Goal: Task Accomplishment & Management: Use online tool/utility

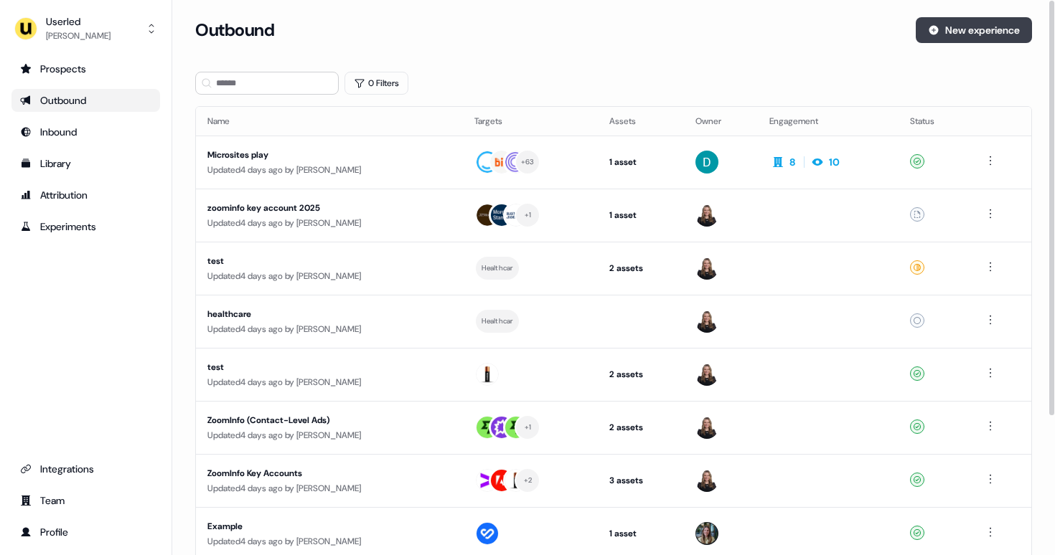
click at [930, 37] on button "New experience" at bounding box center [974, 30] width 116 height 26
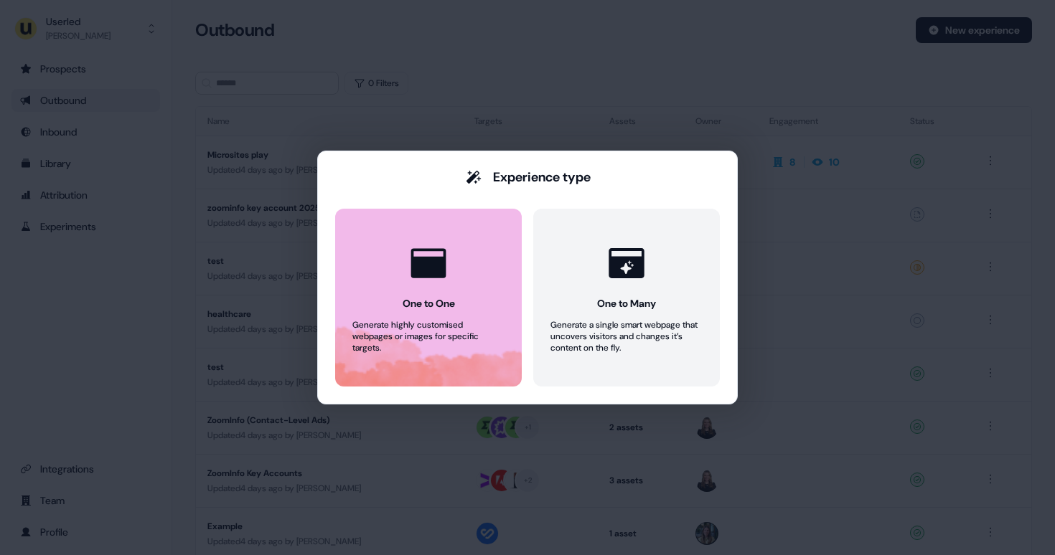
click at [426, 282] on icon at bounding box center [428, 263] width 43 height 43
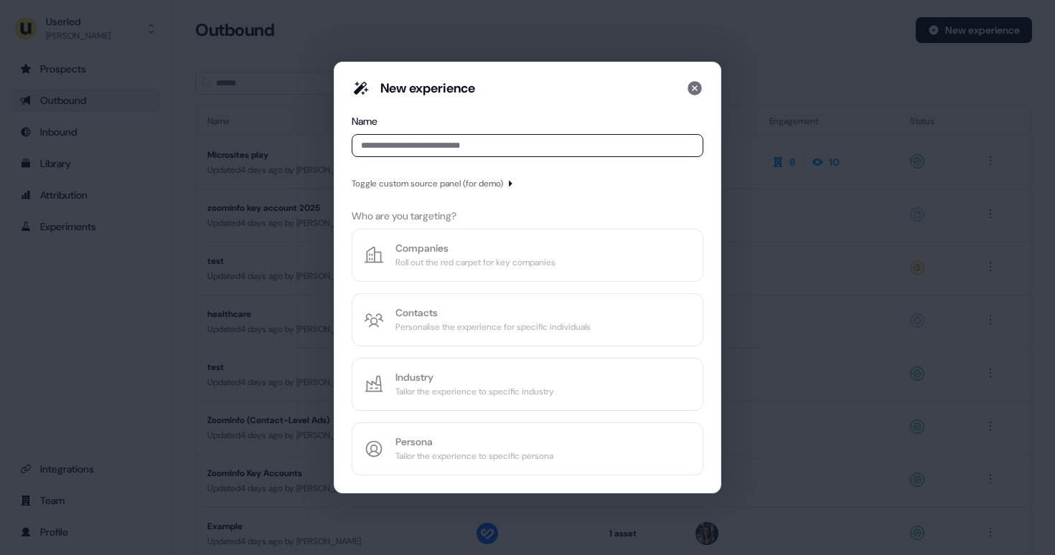
click at [476, 145] on input at bounding box center [528, 145] width 352 height 23
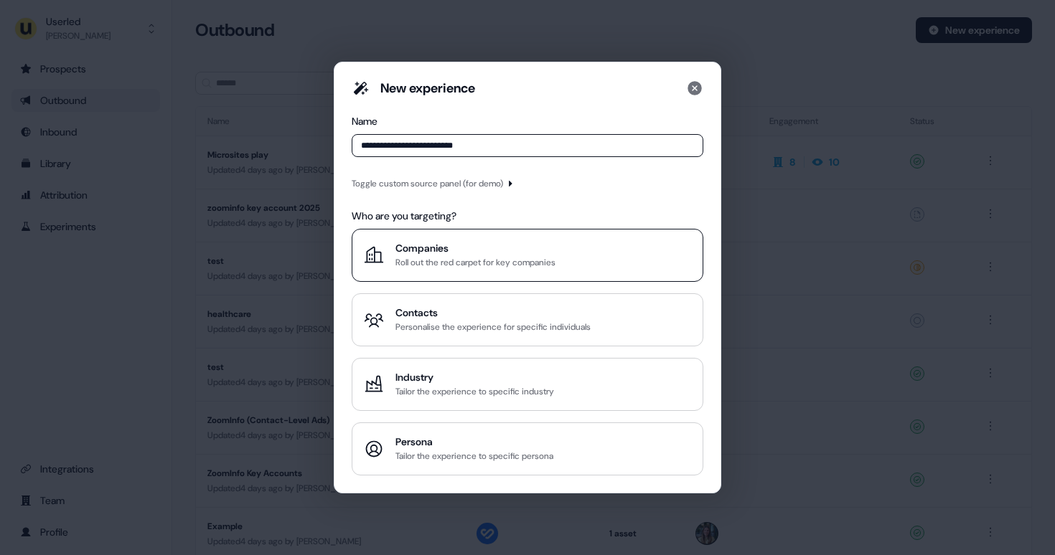
type input "**********"
click at [447, 255] on div "Roll out the red carpet for key companies" at bounding box center [475, 262] width 160 height 14
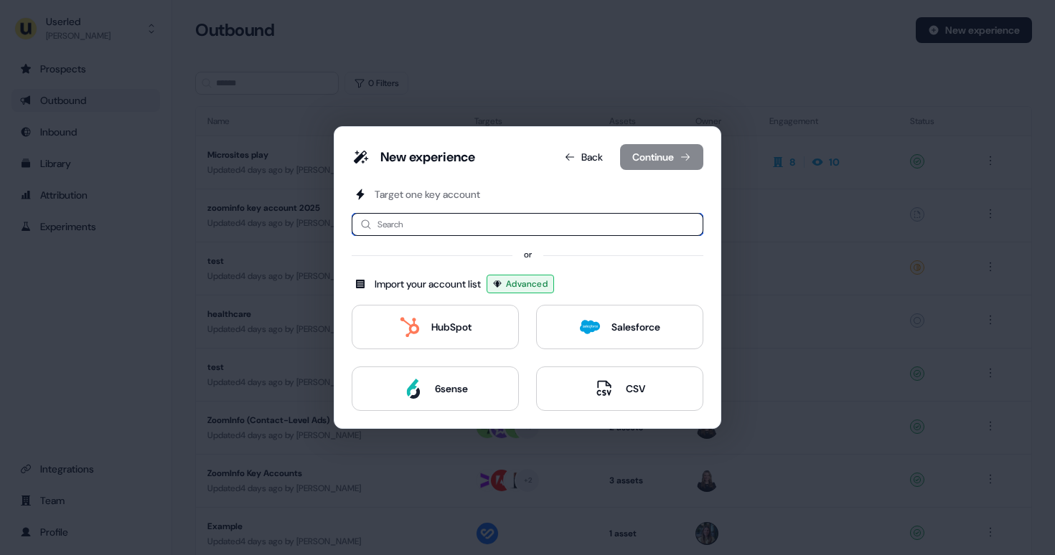
click at [453, 224] on input at bounding box center [528, 224] width 352 height 23
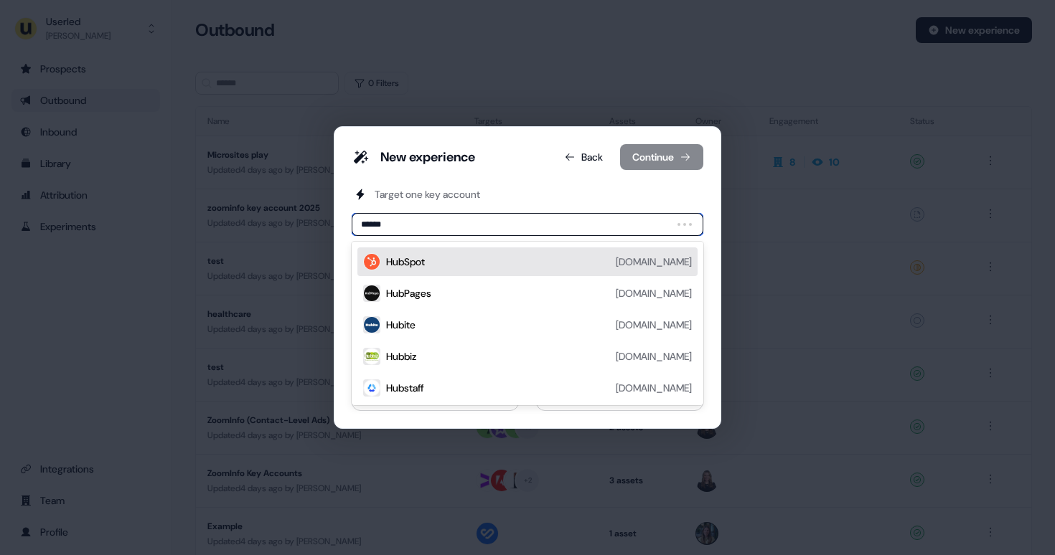
type input "*******"
click at [461, 260] on div "HubSpot [DOMAIN_NAME]" at bounding box center [539, 261] width 306 height 17
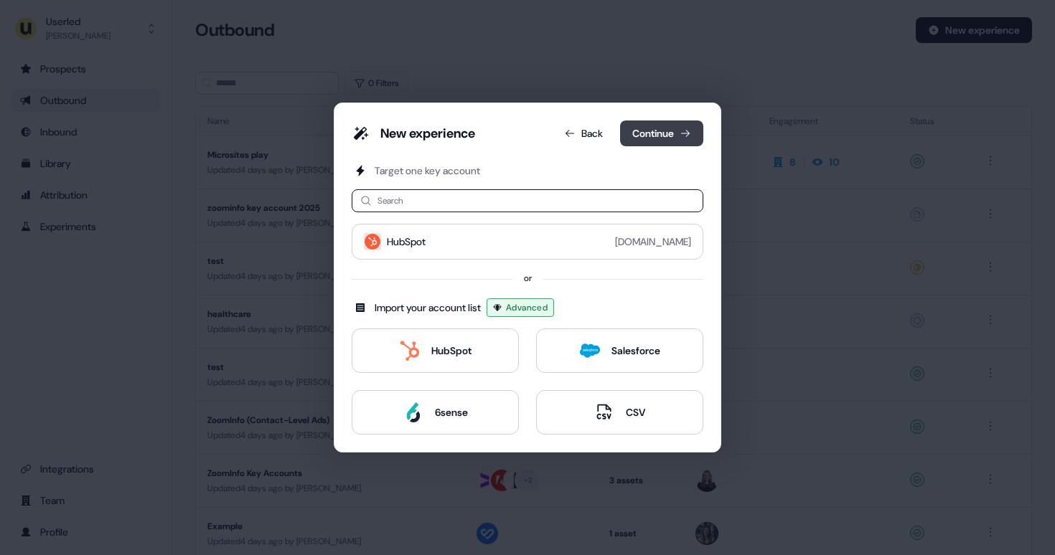
click at [662, 132] on button "Continue" at bounding box center [661, 134] width 83 height 26
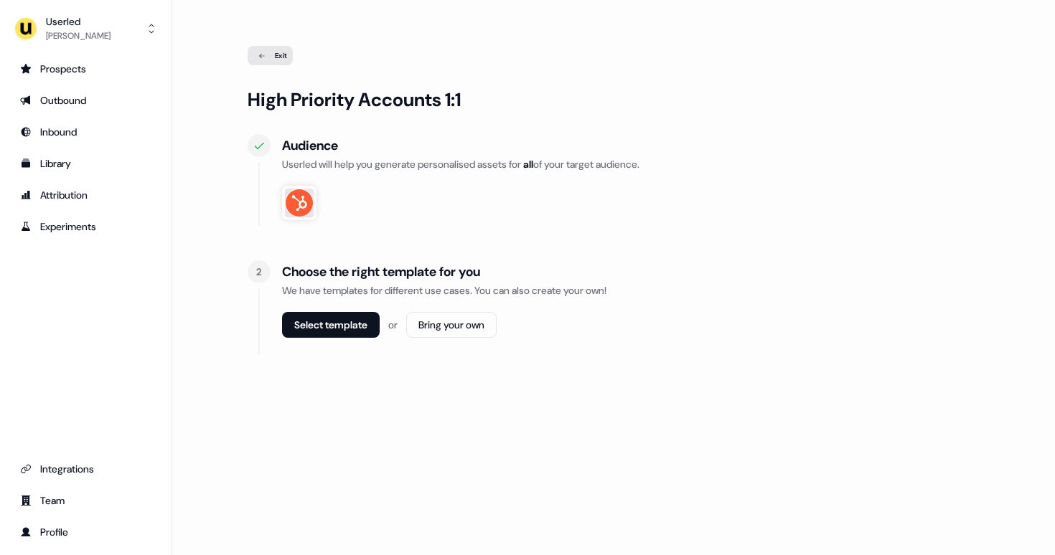
click at [258, 58] on icon at bounding box center [261, 55] width 17 height 7
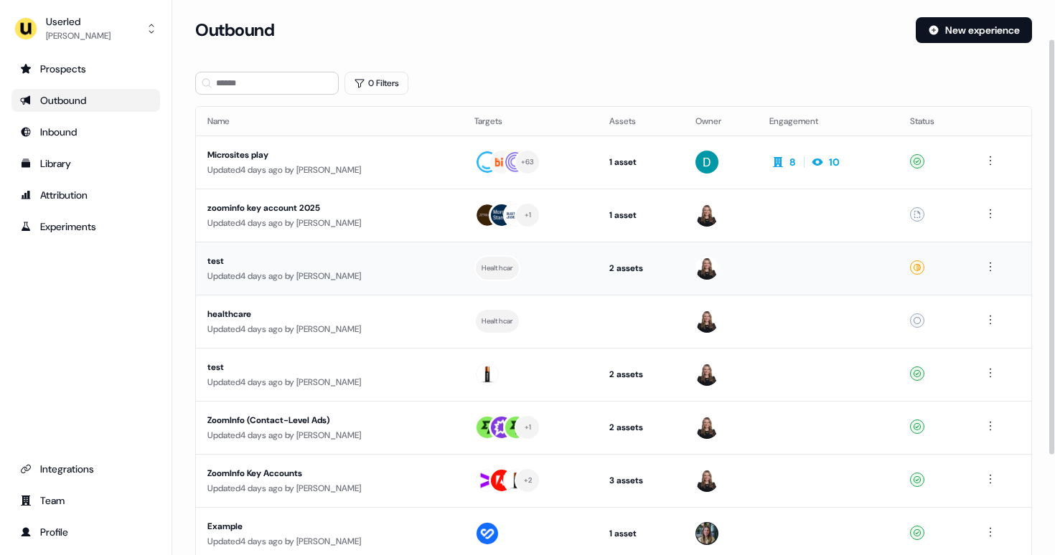
scroll to position [186, 0]
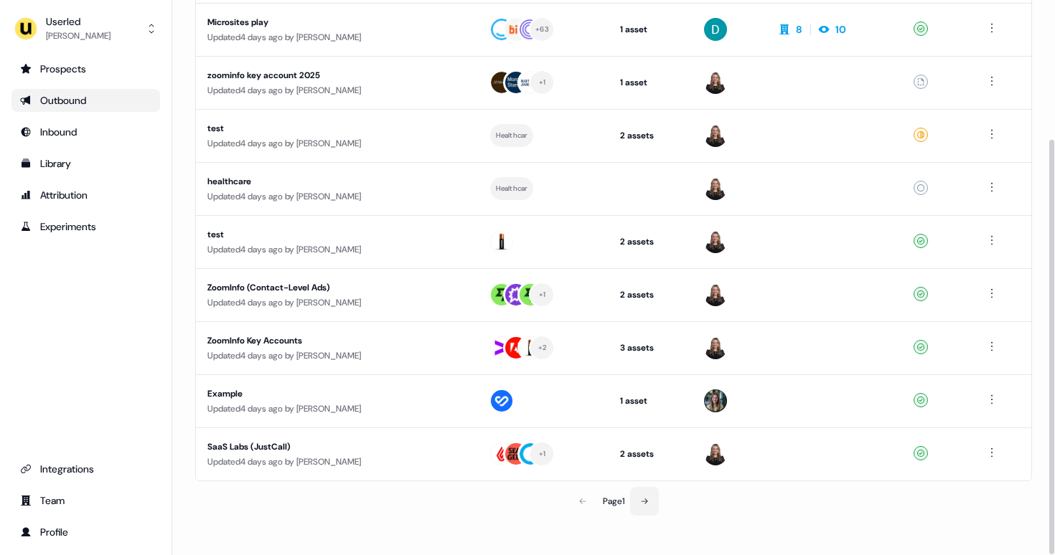
click at [655, 502] on button at bounding box center [644, 501] width 29 height 29
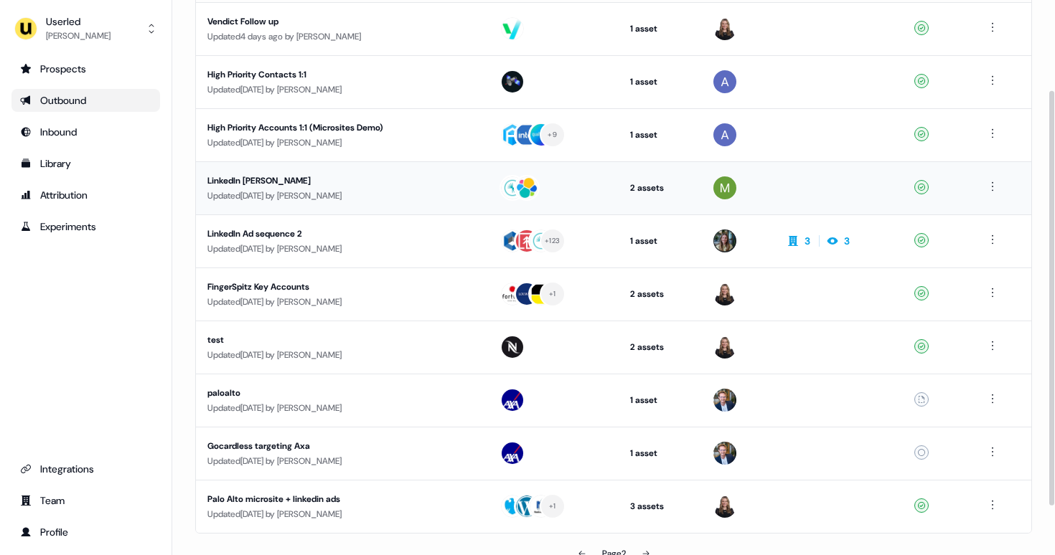
scroll to position [121, 0]
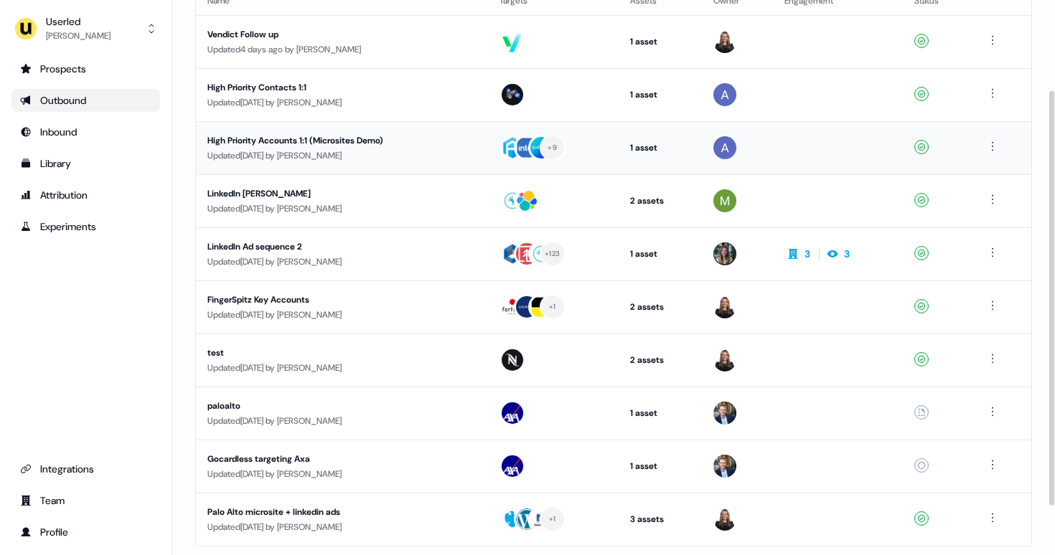
click at [394, 155] on div "Updated [DATE] by [PERSON_NAME]" at bounding box center [341, 156] width 269 height 14
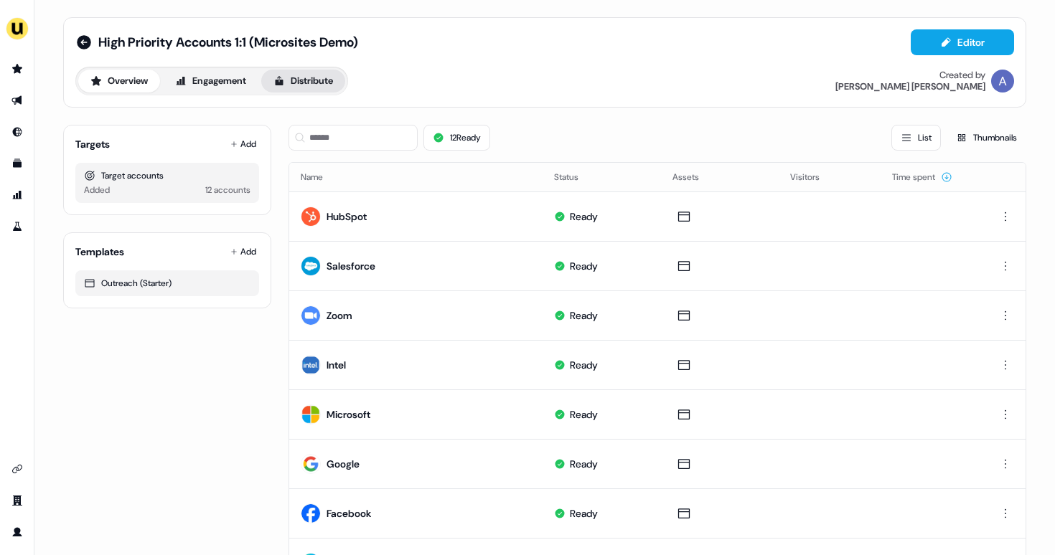
click at [326, 88] on button "Distribute" at bounding box center [303, 81] width 84 height 23
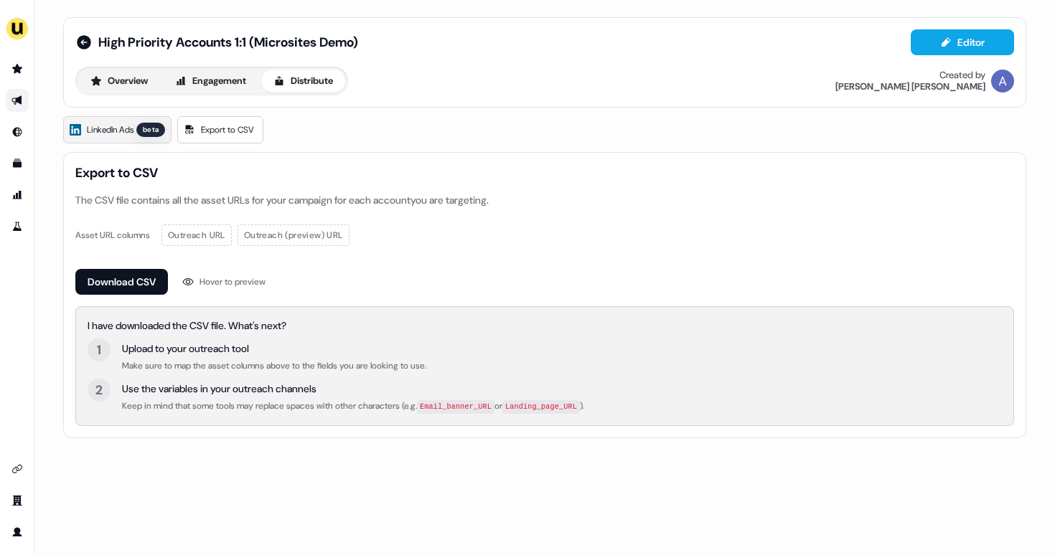
click at [108, 127] on span "LinkedIn Ads" at bounding box center [110, 130] width 47 height 14
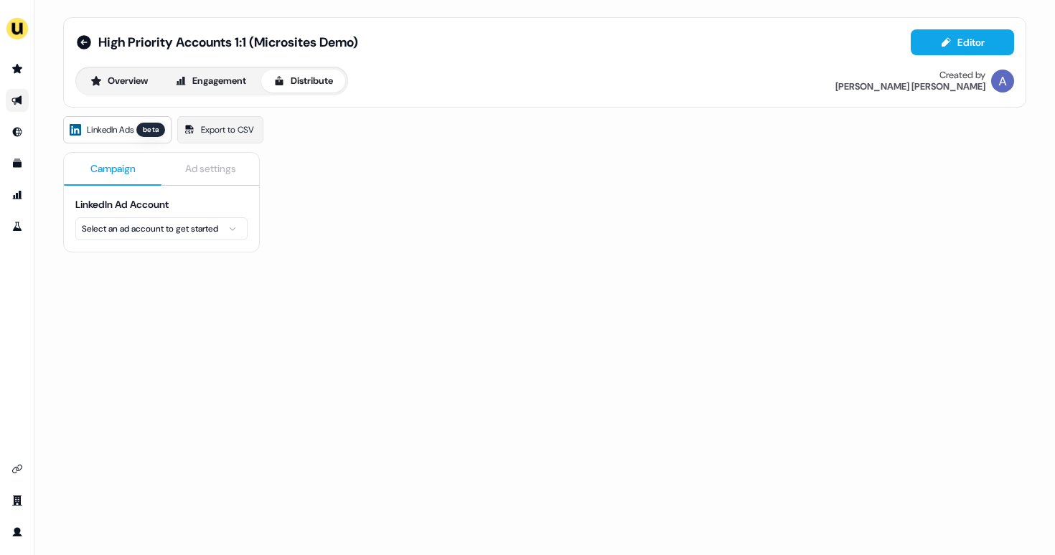
click at [177, 233] on html "For the best experience switch devices to a bigger screen. Go to [DOMAIN_NAME] …" at bounding box center [527, 277] width 1055 height 555
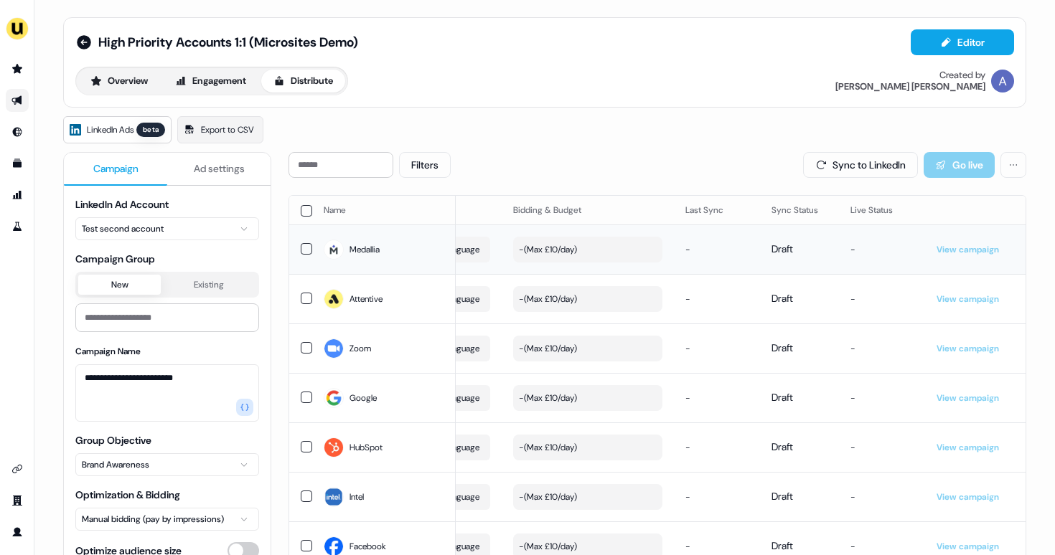
click at [605, 251] on button "- ( Max £10/day )" at bounding box center [587, 250] width 149 height 26
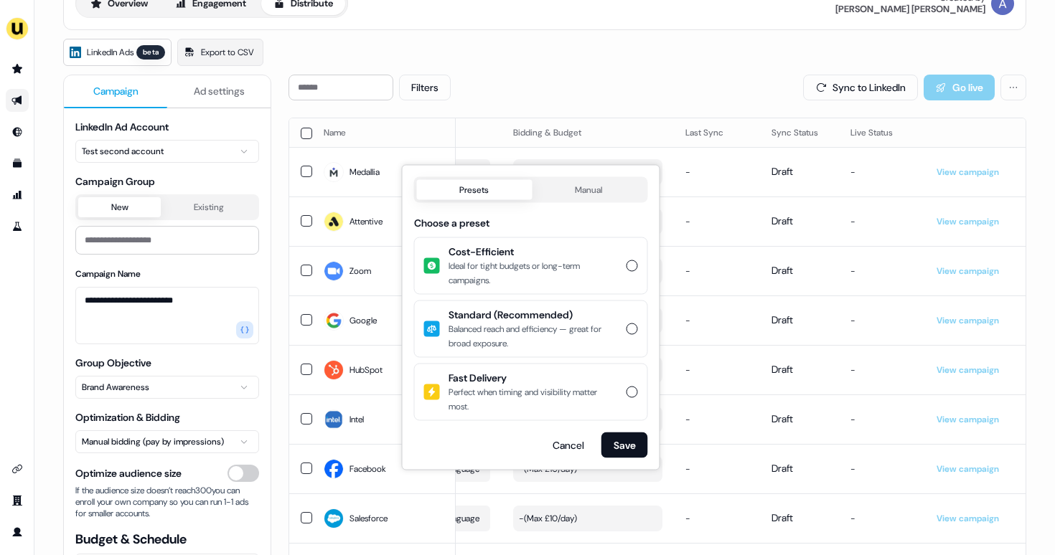
scroll to position [103, 0]
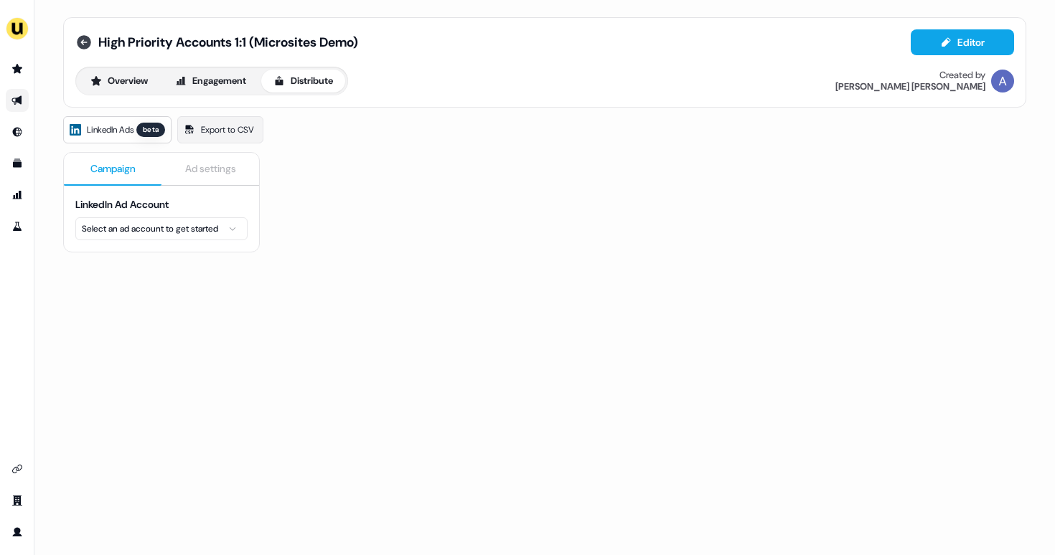
click at [77, 42] on icon at bounding box center [84, 42] width 14 height 14
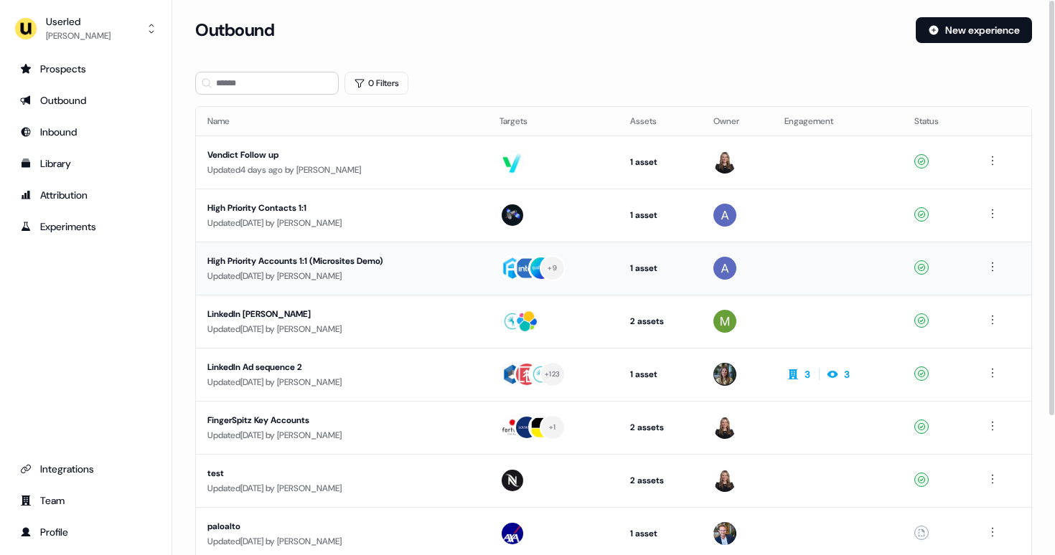
scroll to position [10, 0]
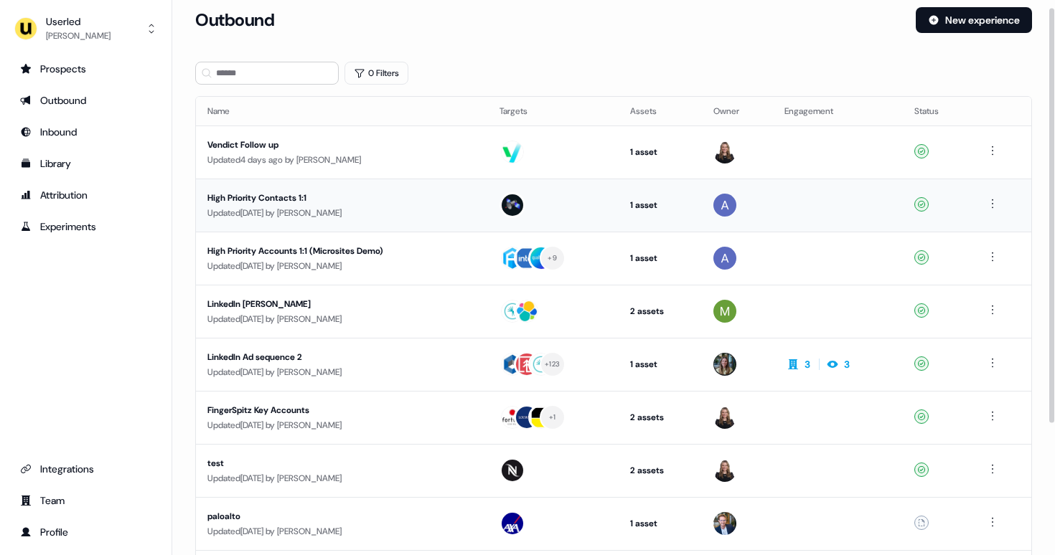
click at [414, 204] on div "High Priority Contacts 1:1" at bounding box center [339, 198] width 264 height 14
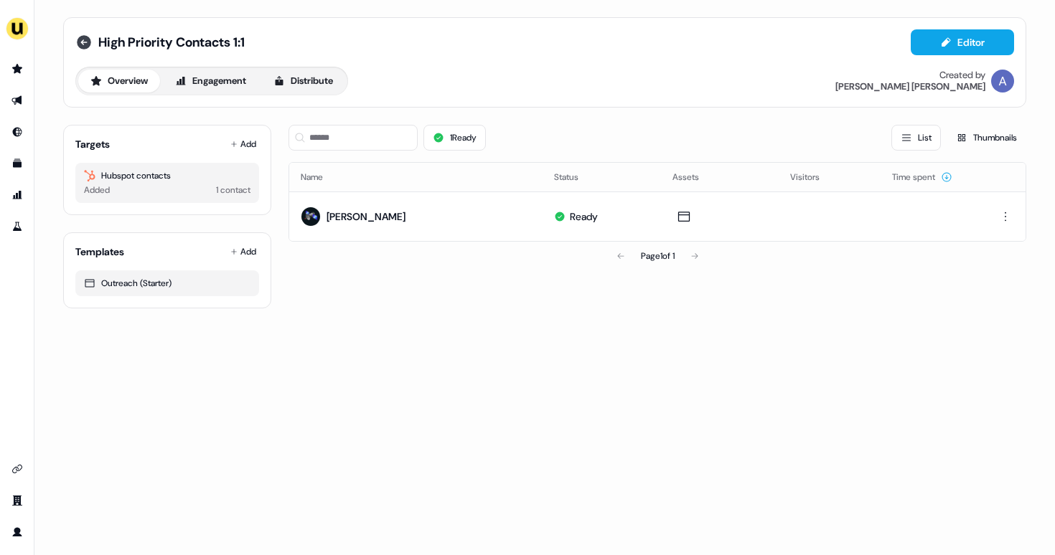
click at [81, 42] on icon at bounding box center [83, 42] width 17 height 17
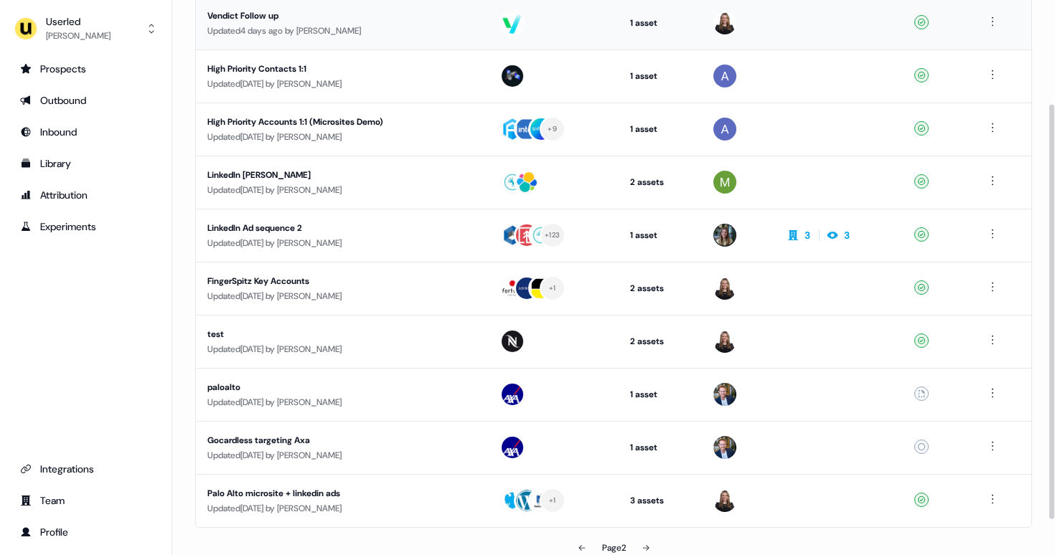
scroll to position [186, 0]
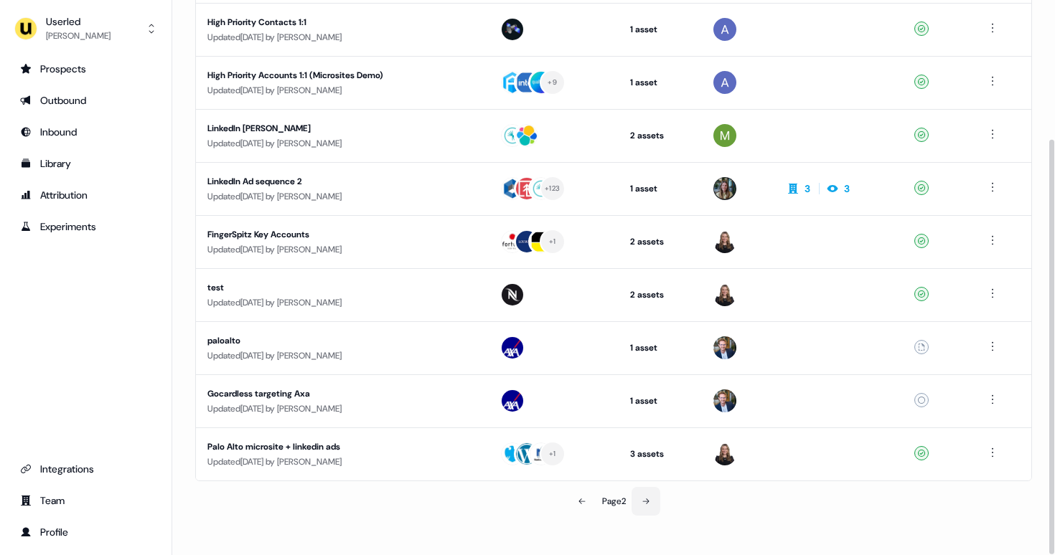
click at [652, 501] on button at bounding box center [645, 501] width 29 height 29
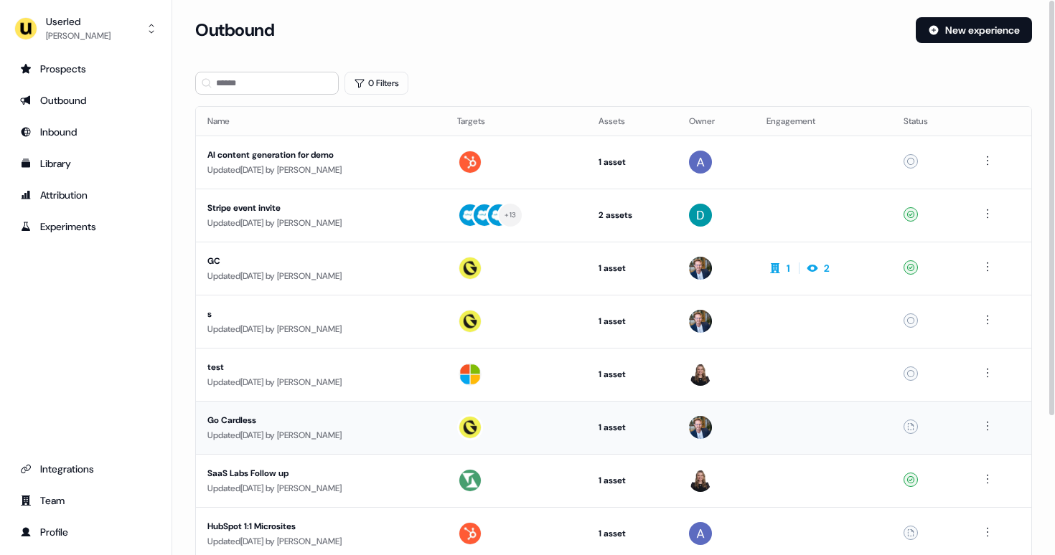
scroll to position [186, 0]
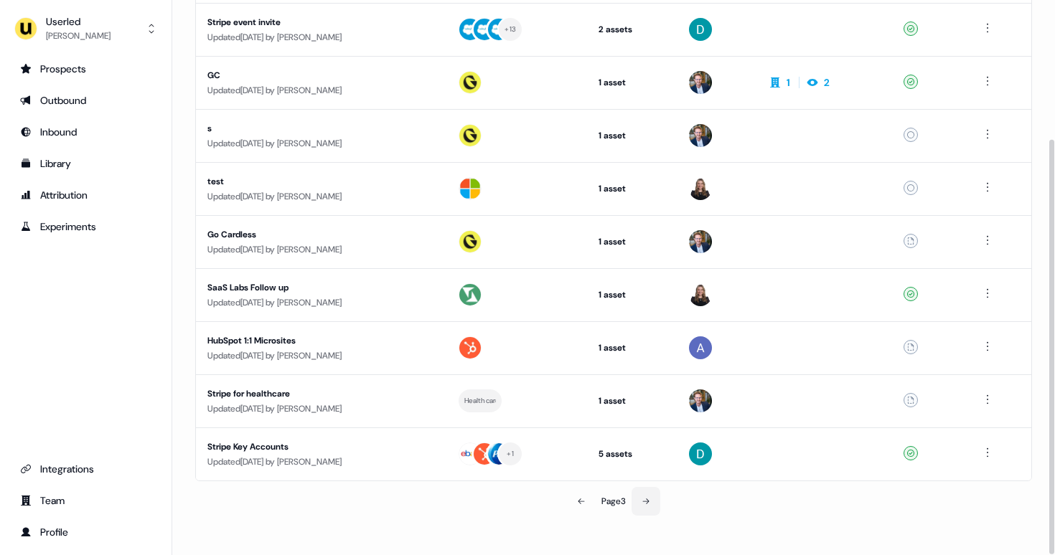
click at [646, 498] on icon at bounding box center [645, 501] width 9 height 9
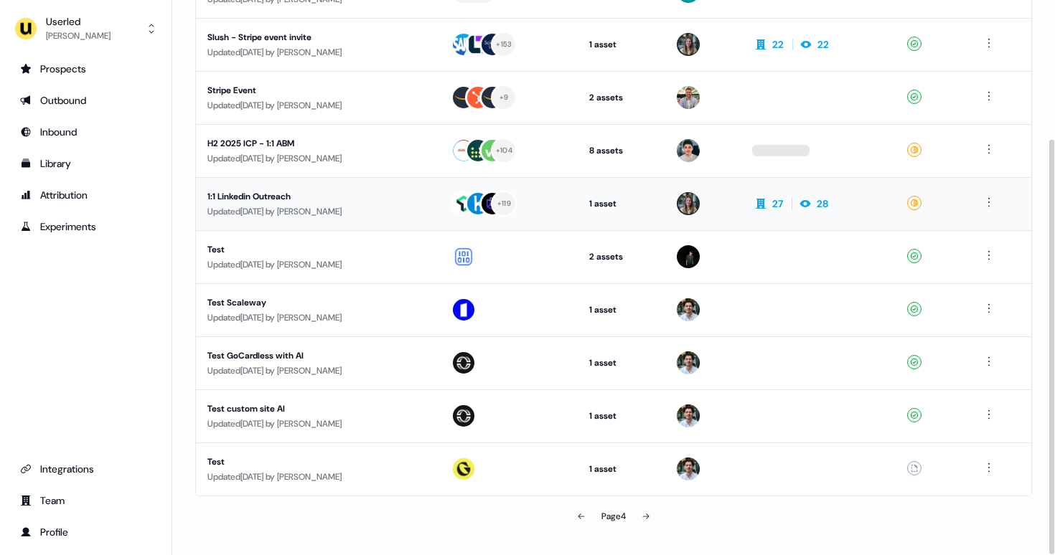
scroll to position [186, 0]
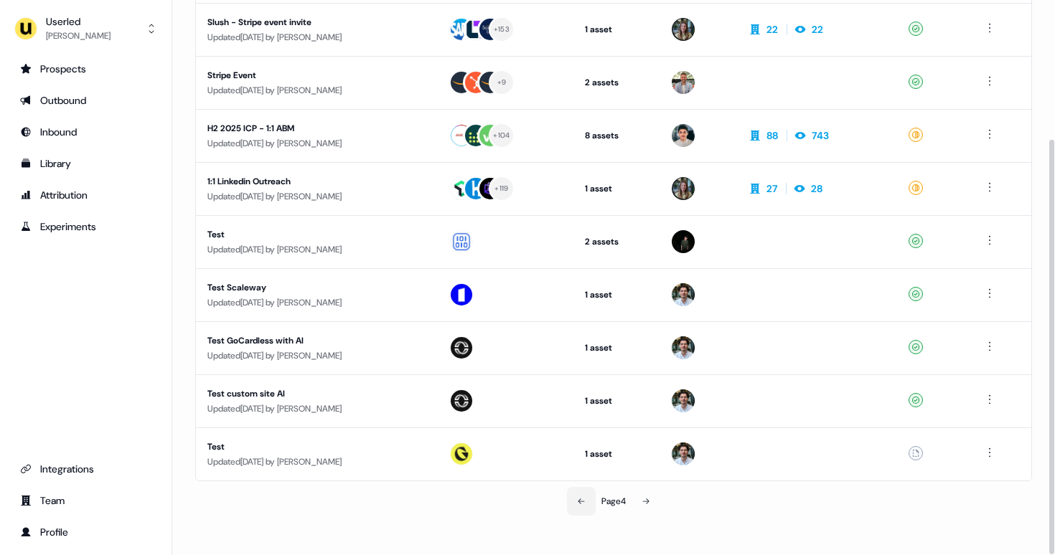
click at [581, 508] on button at bounding box center [581, 501] width 29 height 29
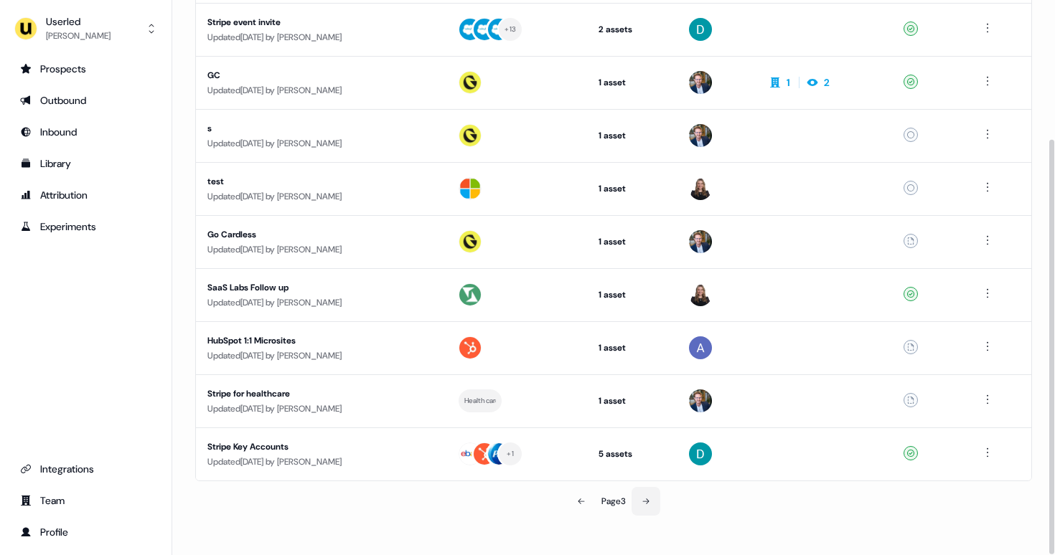
click at [639, 502] on button at bounding box center [645, 501] width 29 height 29
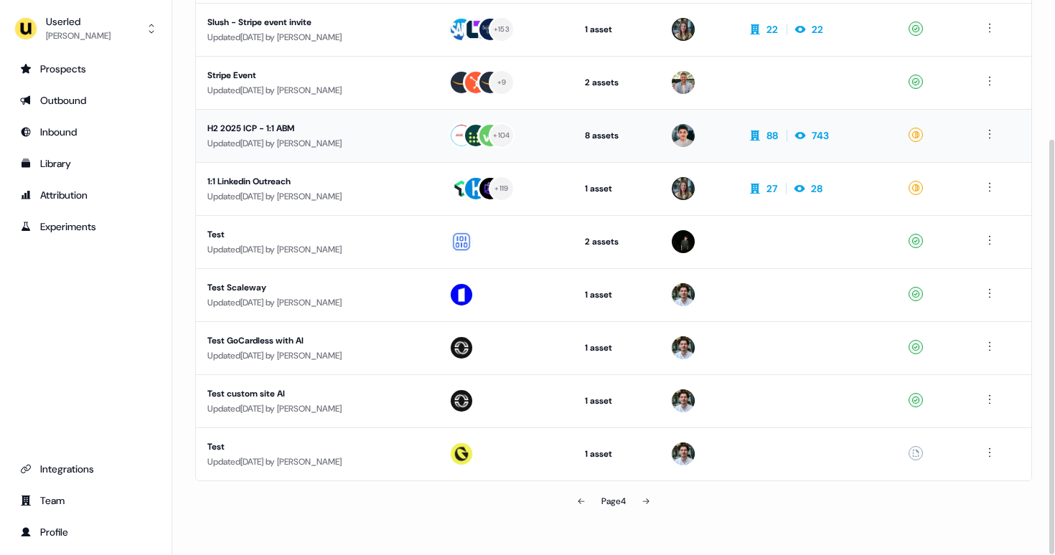
click at [408, 153] on td "H2 2025 ICP - 1:1 ABM Updated [DATE] by [PERSON_NAME]" at bounding box center [316, 135] width 241 height 53
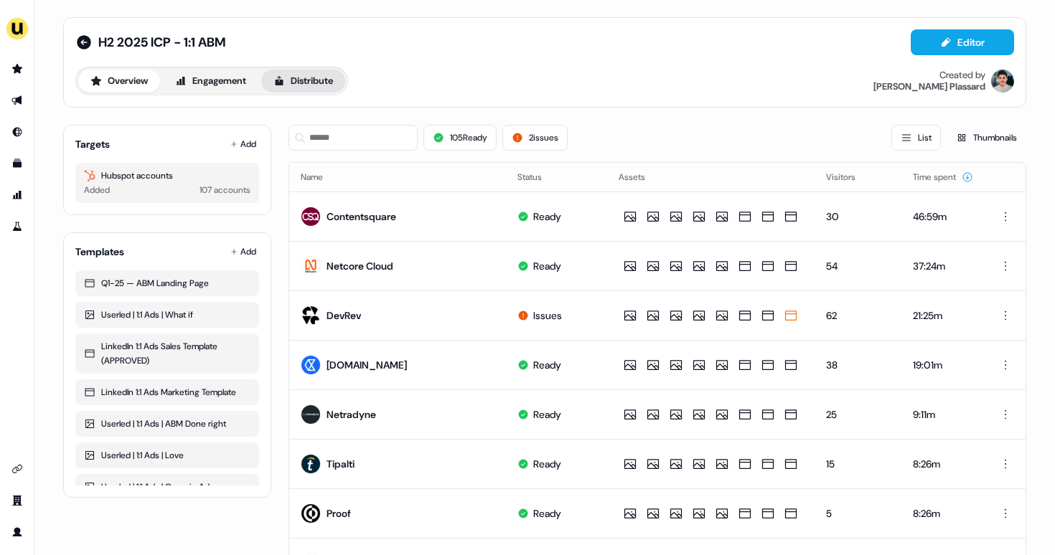
click at [313, 87] on button "Distribute" at bounding box center [303, 81] width 84 height 23
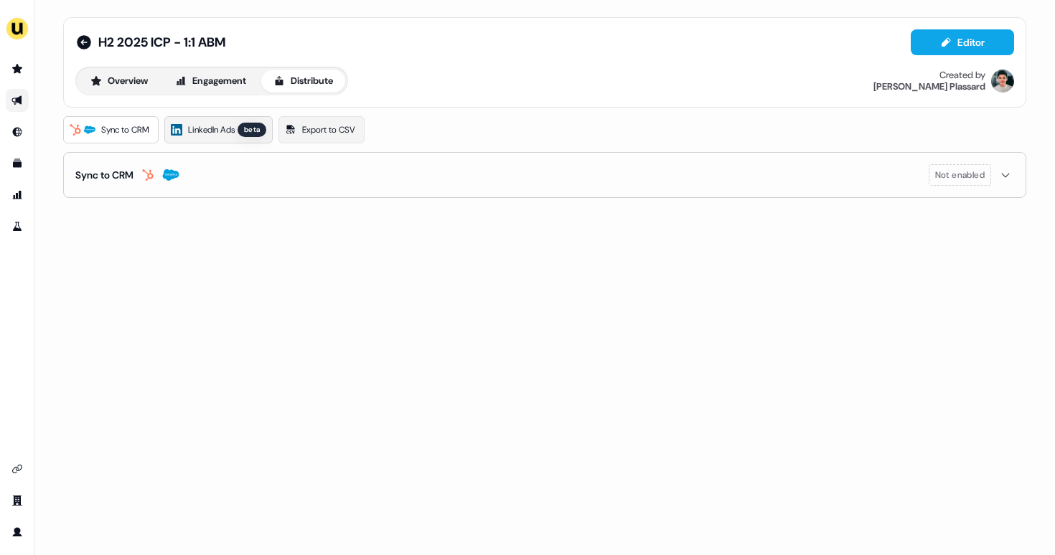
click at [214, 131] on span "LinkedIn Ads" at bounding box center [211, 130] width 47 height 14
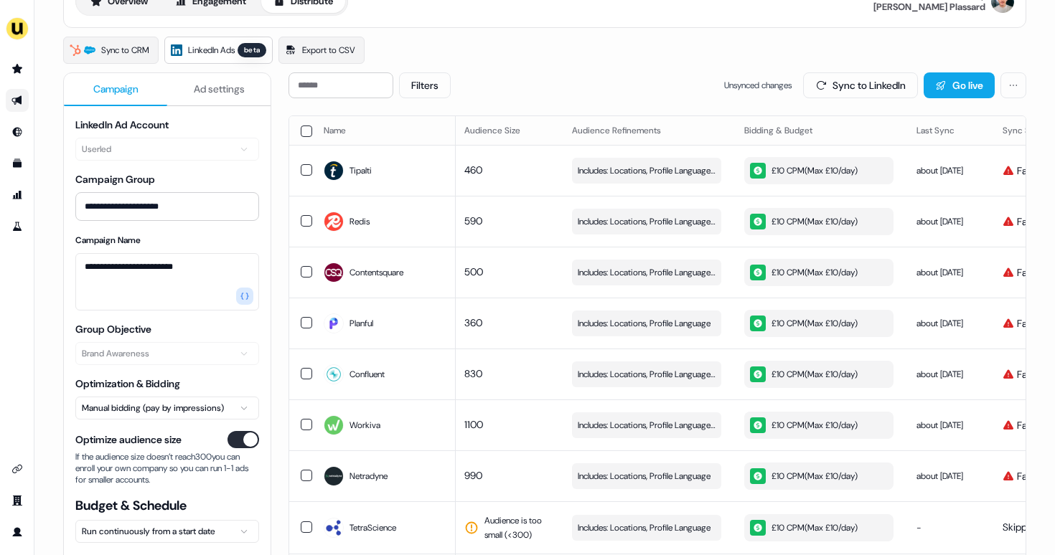
scroll to position [75, 0]
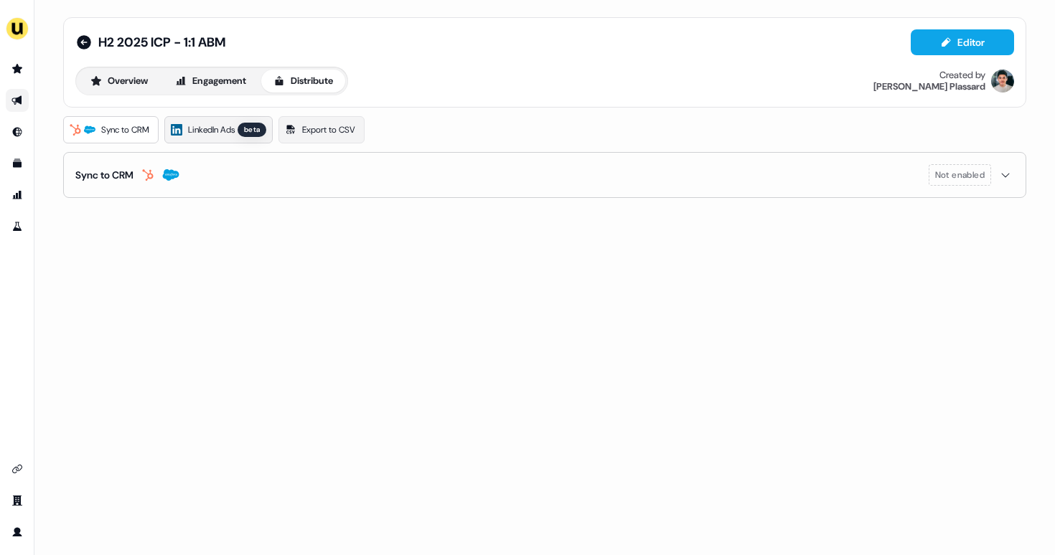
click at [227, 120] on link "LinkedIn Ads beta" at bounding box center [218, 129] width 108 height 27
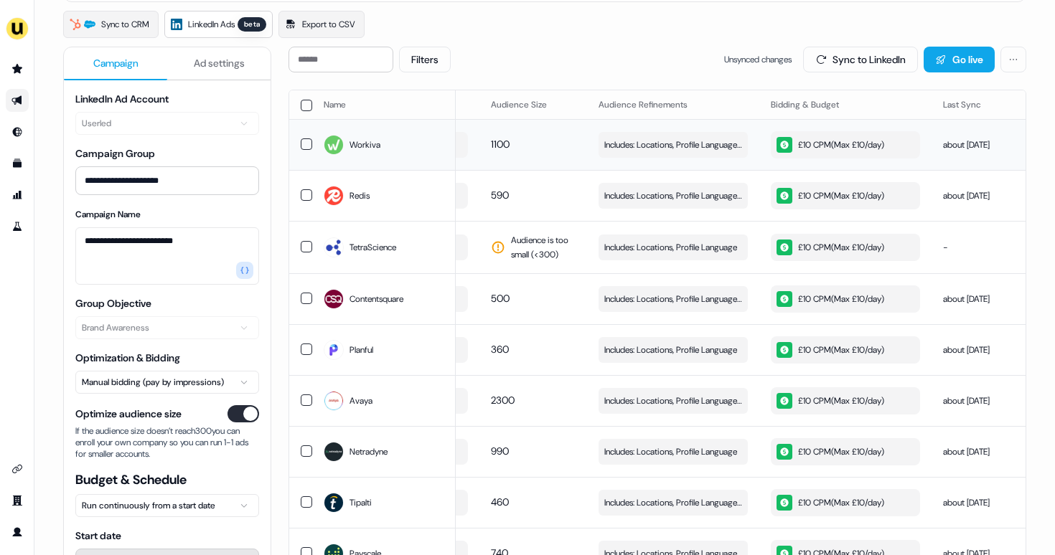
scroll to position [110, 0]
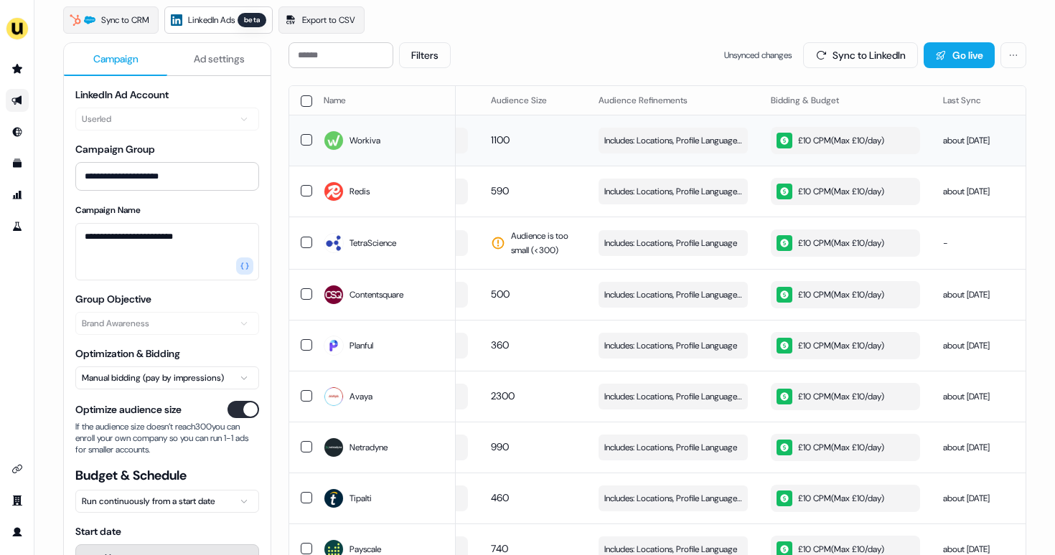
click at [850, 145] on div "£10 CPM ( Max £10/day )" at bounding box center [830, 141] width 108 height 16
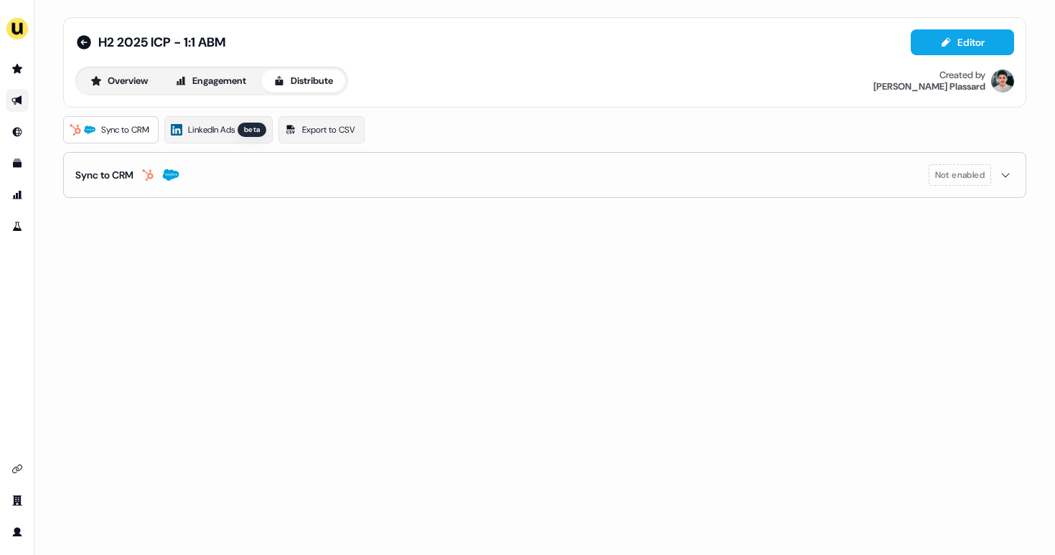
click at [1033, 256] on div "H2 2025 ICP - 1:1 ABM Editor Overview Engagement Distribute Created by [PERSON_…" at bounding box center [544, 277] width 1020 height 555
click at [47, 223] on div "H2 2025 ICP - 1:1 ABM Editor Overview Engagement Distribute Created by [PERSON_…" at bounding box center [544, 277] width 1020 height 555
click at [209, 134] on span "LinkedIn Ads" at bounding box center [211, 130] width 47 height 14
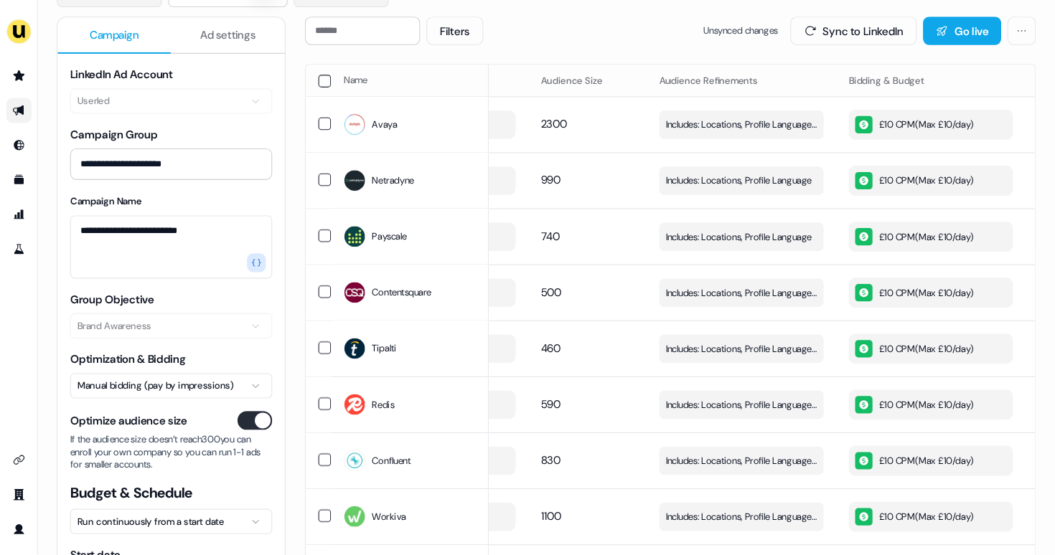
scroll to position [0, 136]
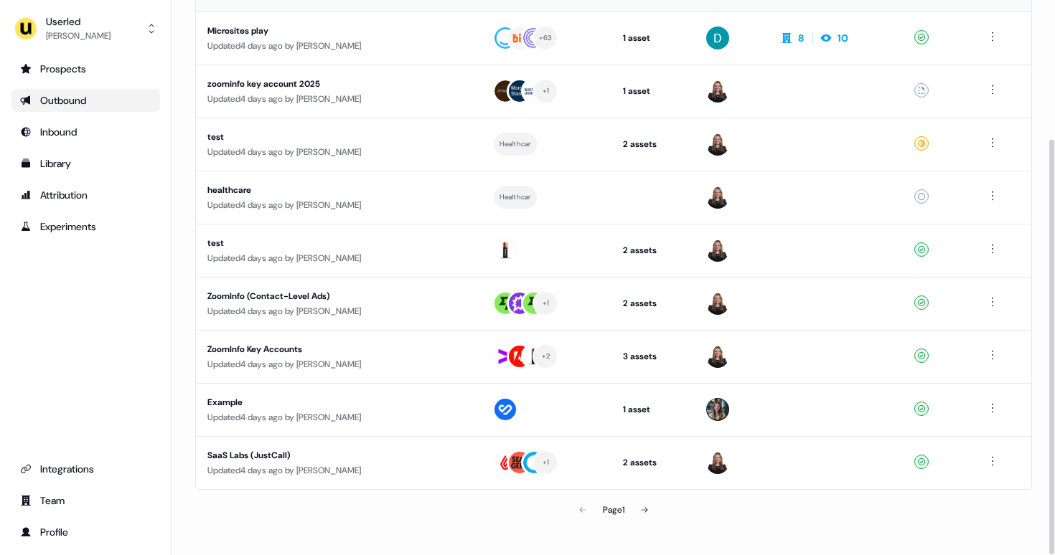
scroll to position [186, 0]
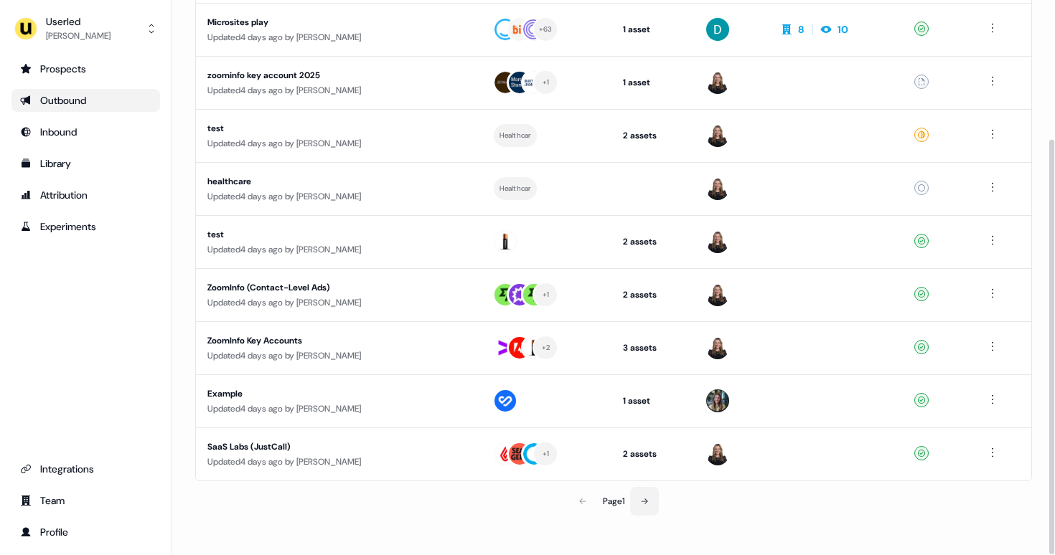
click at [649, 503] on icon at bounding box center [644, 501] width 9 height 9
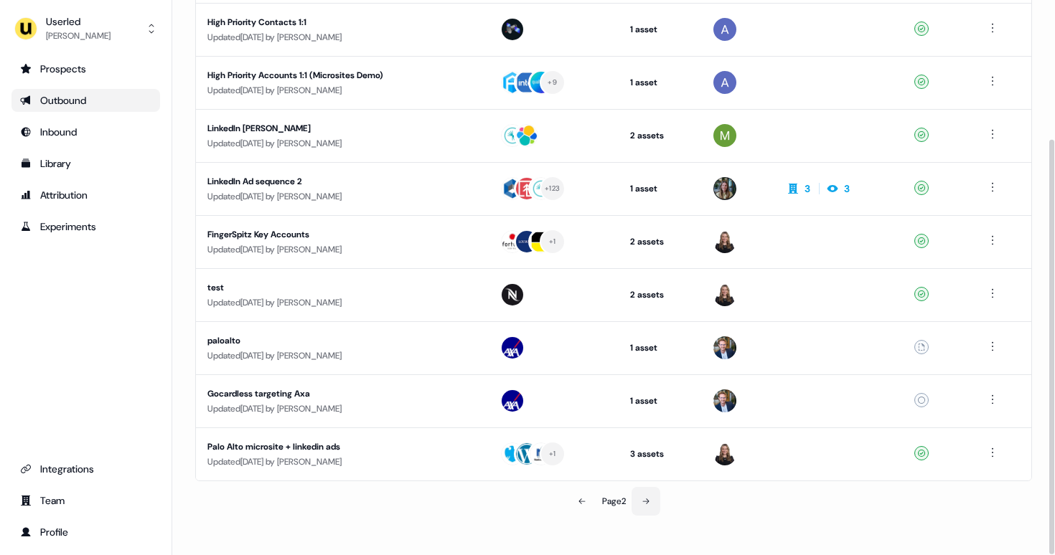
click at [649, 503] on icon at bounding box center [645, 501] width 9 height 9
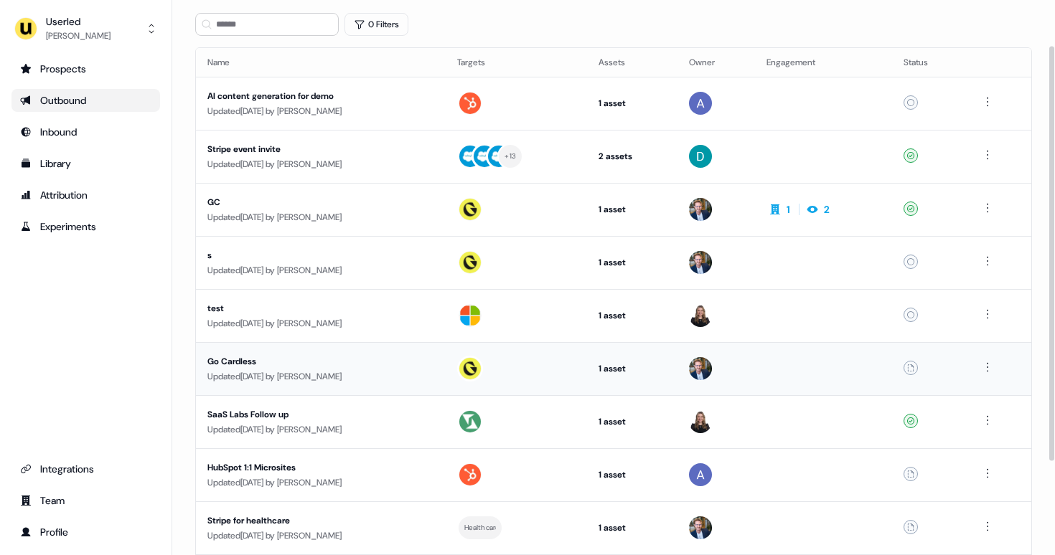
scroll to position [186, 0]
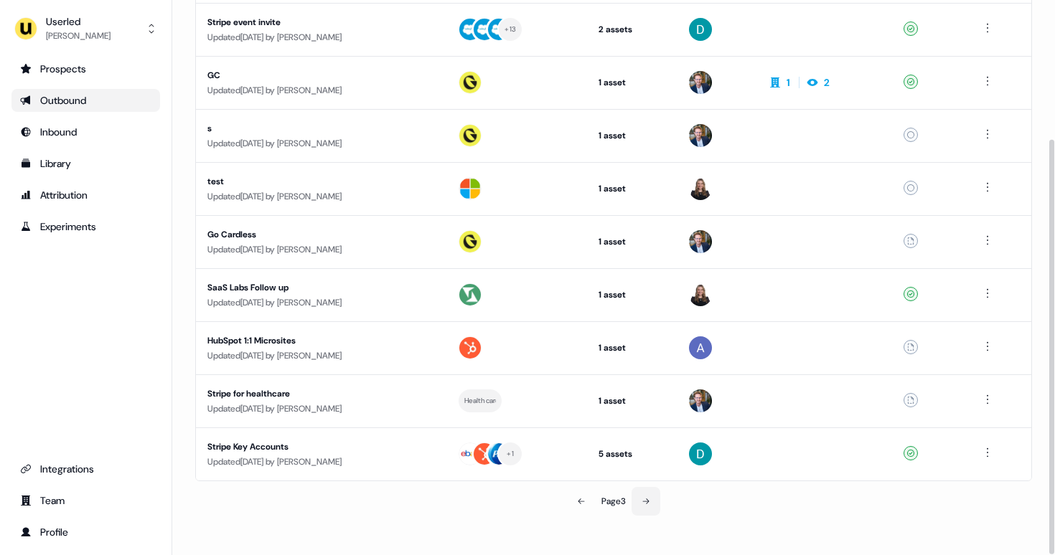
click at [654, 502] on button at bounding box center [645, 501] width 29 height 29
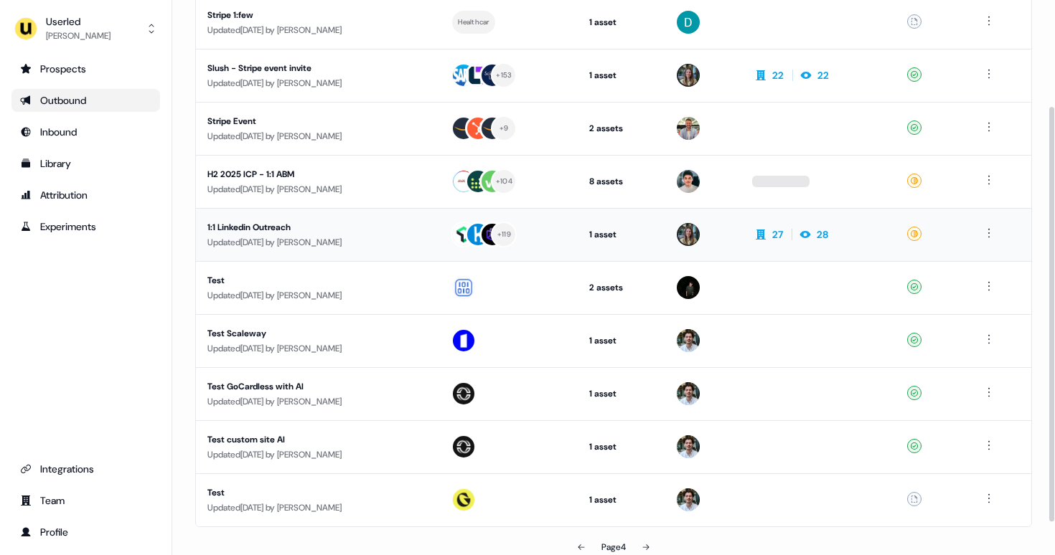
scroll to position [135, 0]
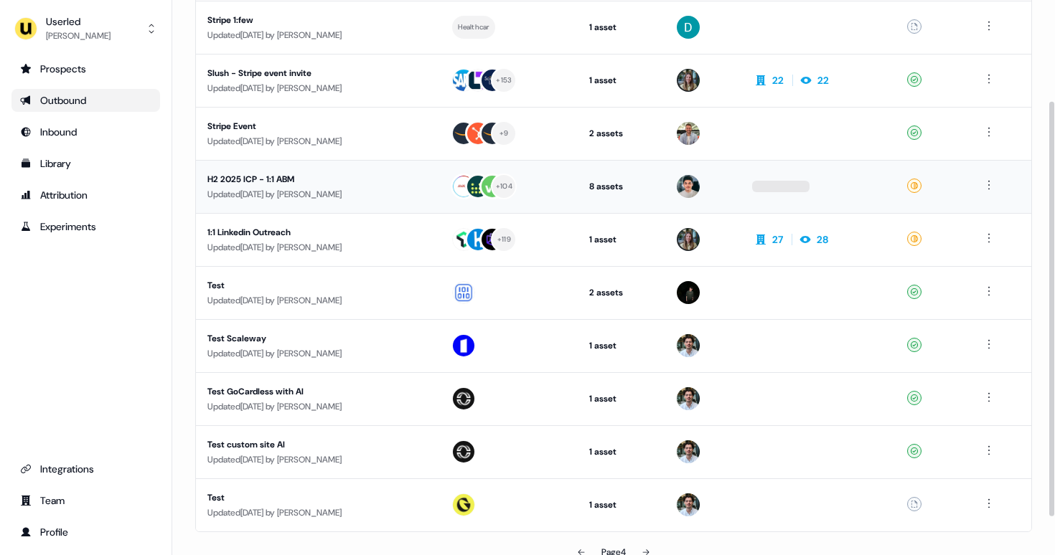
click at [381, 184] on div "H2 2025 ICP - 1:1 ABM" at bounding box center [317, 179] width 220 height 14
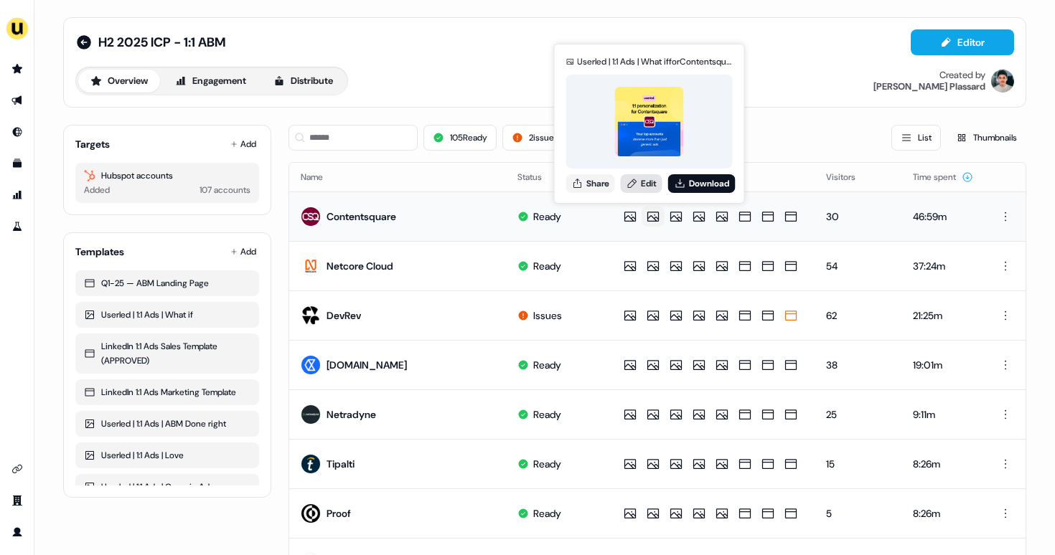
click at [636, 177] on link "Edit" at bounding box center [642, 183] width 42 height 19
